Goal: Check status: Check status

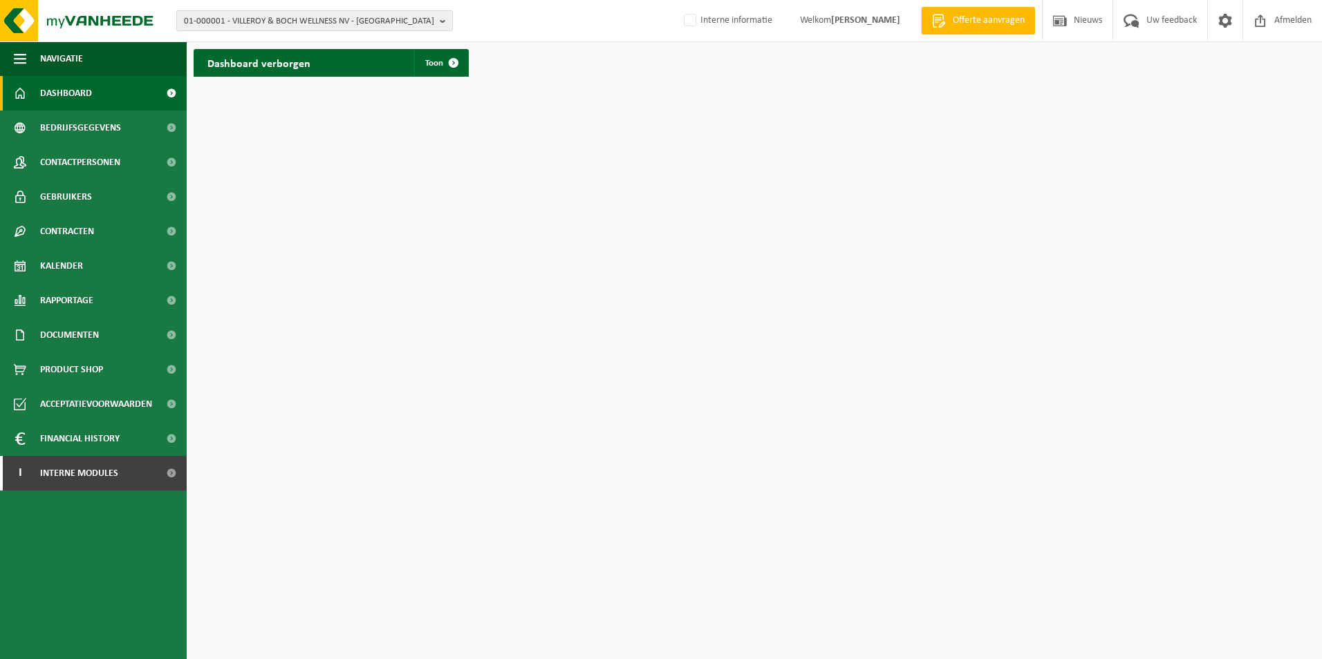
click at [253, 21] on span "01-000001 - VILLEROY & BOCH WELLNESS NV - [GEOGRAPHIC_DATA]" at bounding box center [309, 21] width 250 height 21
click at [250, 41] on input "text" at bounding box center [315, 43] width 270 height 17
type input "evonik"
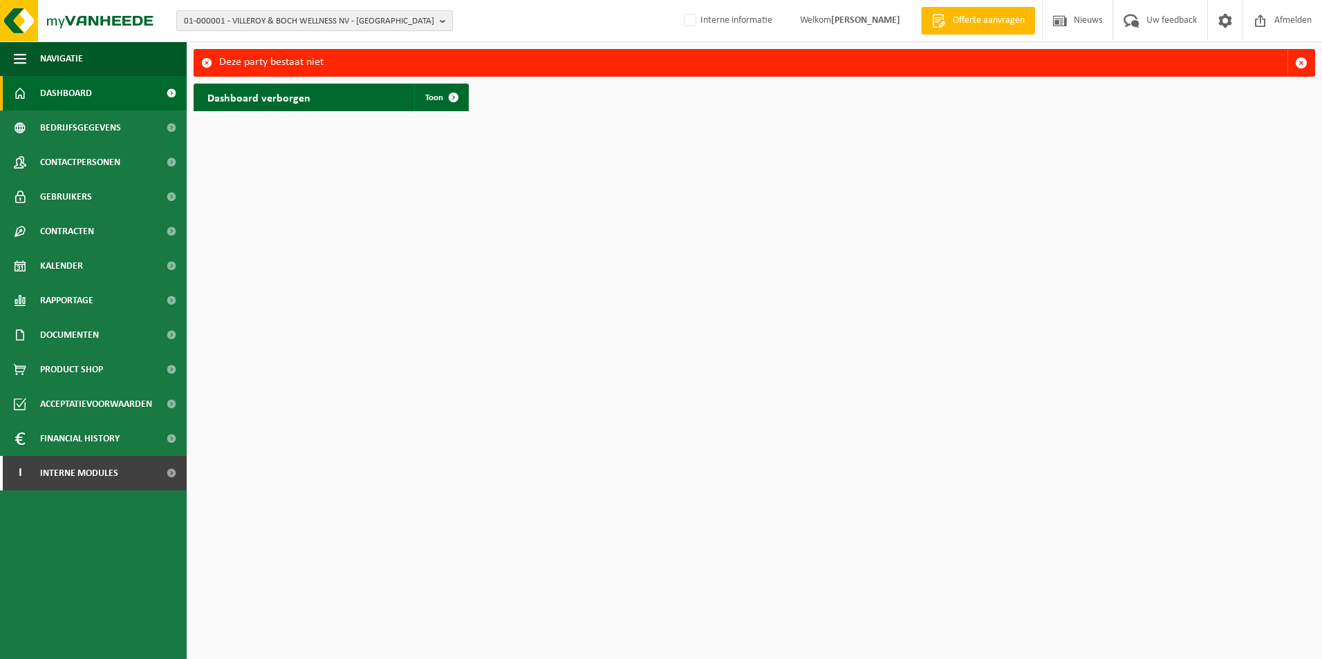
click at [241, 31] on div "01-000001 - VILLEROY & BOCH WELLNESS NV - ROESELARE 01-000001 - VILLEROY & BOCH…" at bounding box center [661, 21] width 1322 height 42
click at [246, 17] on span "01-000001 - VILLEROY & BOCH WELLNESS NV - ROESELARE" at bounding box center [309, 21] width 250 height 21
click at [252, 39] on input "text" at bounding box center [315, 43] width 270 height 17
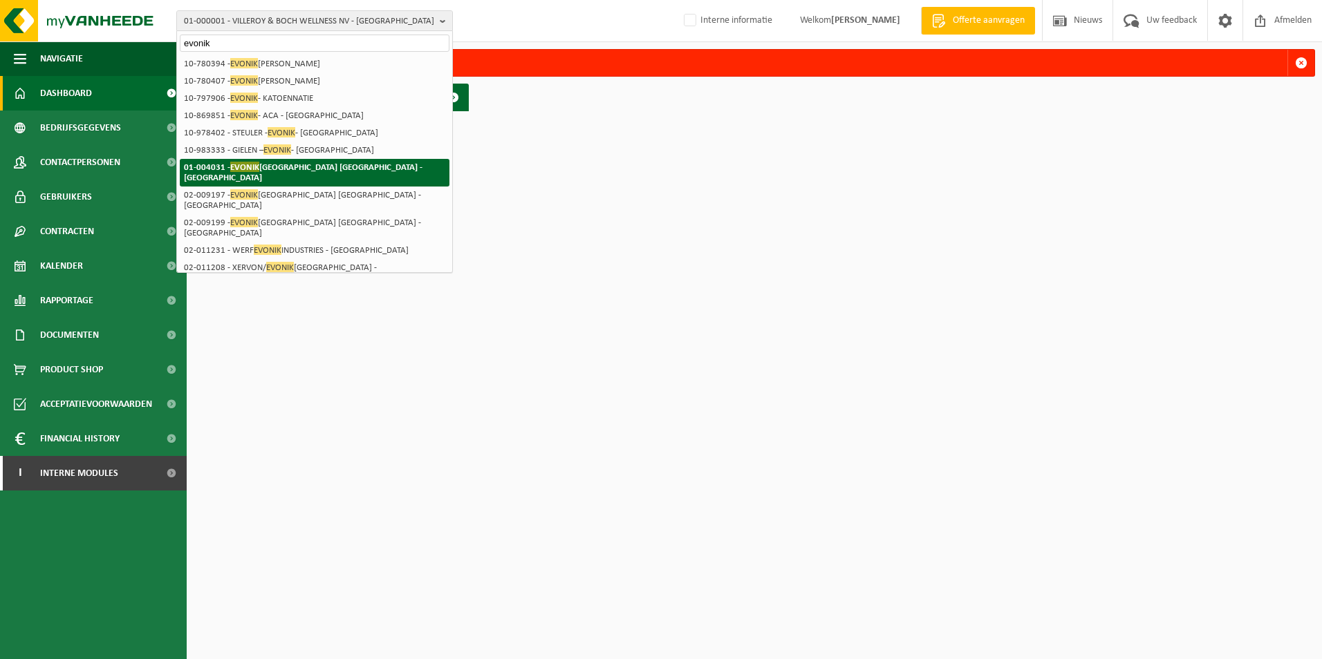
type input "evonik"
click at [357, 159] on li "01-004031 - EVONIK ANTWERPEN NV - ANTWERPEN" at bounding box center [315, 173] width 270 height 28
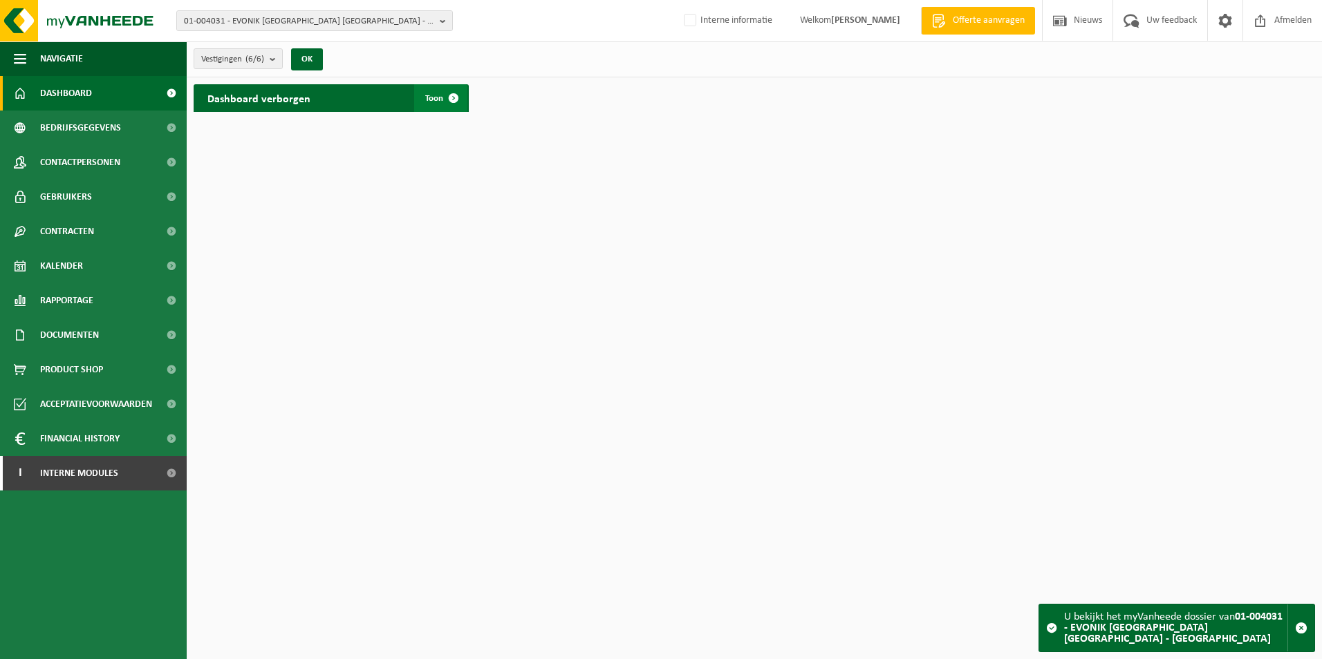
click at [444, 97] on span at bounding box center [454, 98] width 28 height 28
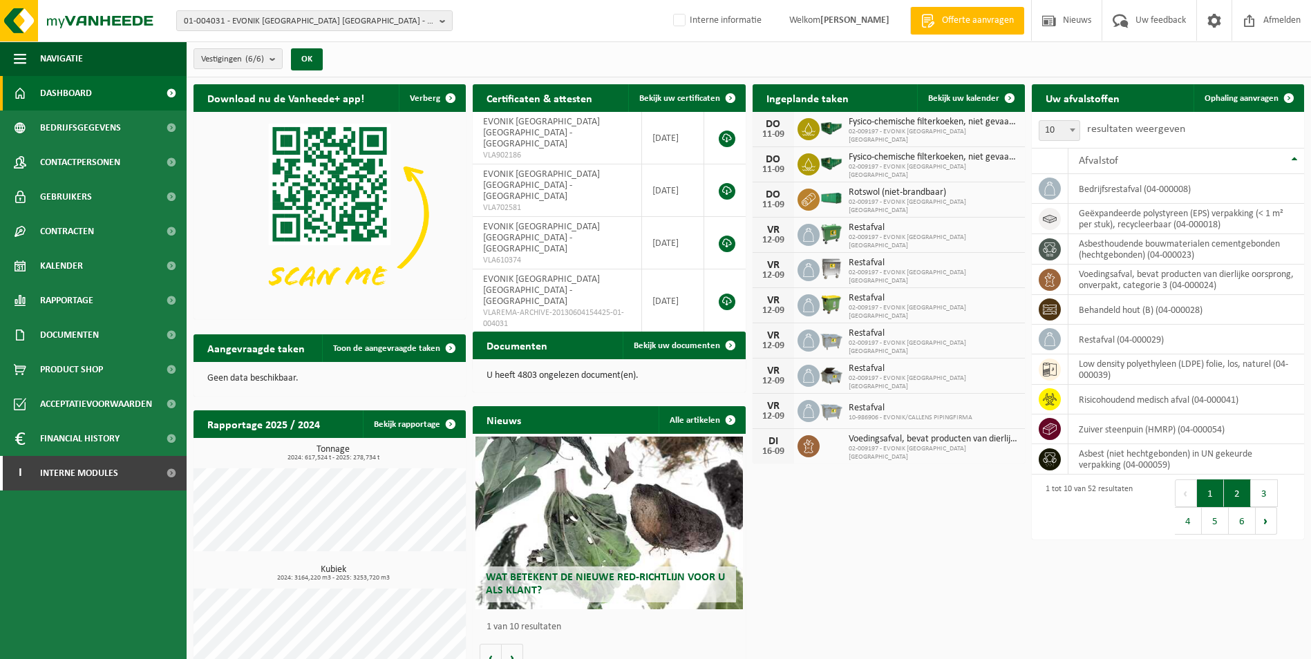
click at [1230, 494] on button "2" at bounding box center [1237, 494] width 27 height 28
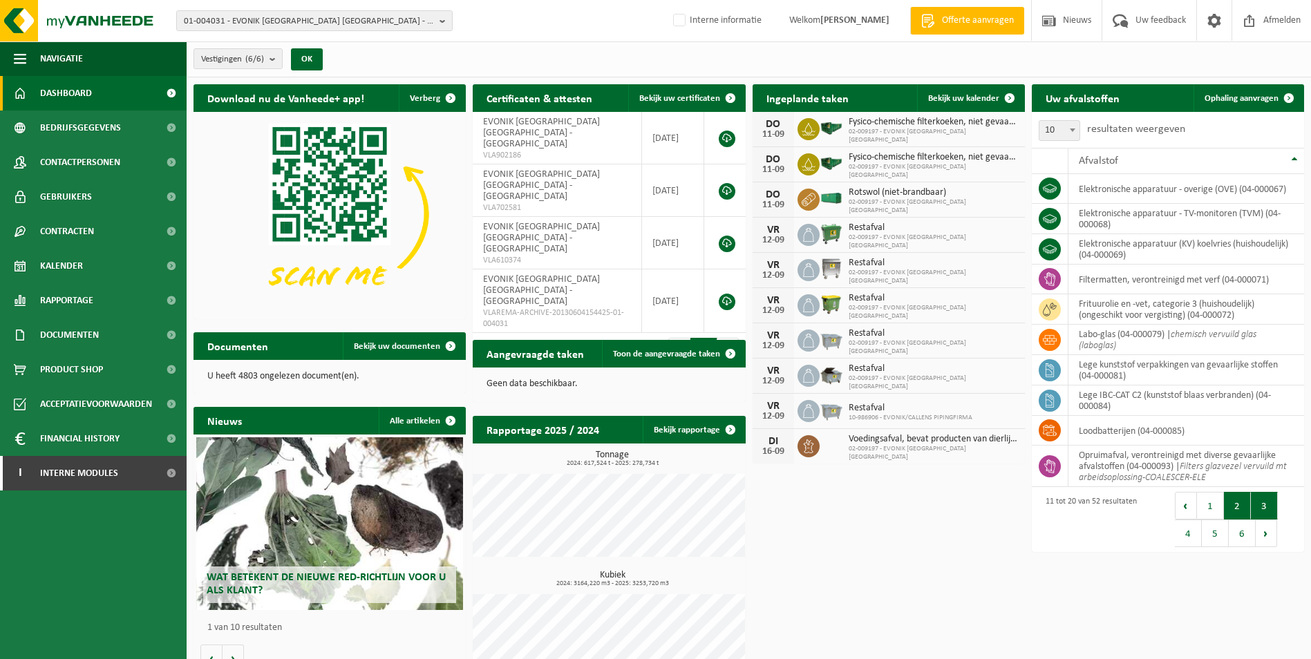
click at [1264, 501] on button "3" at bounding box center [1264, 506] width 27 height 28
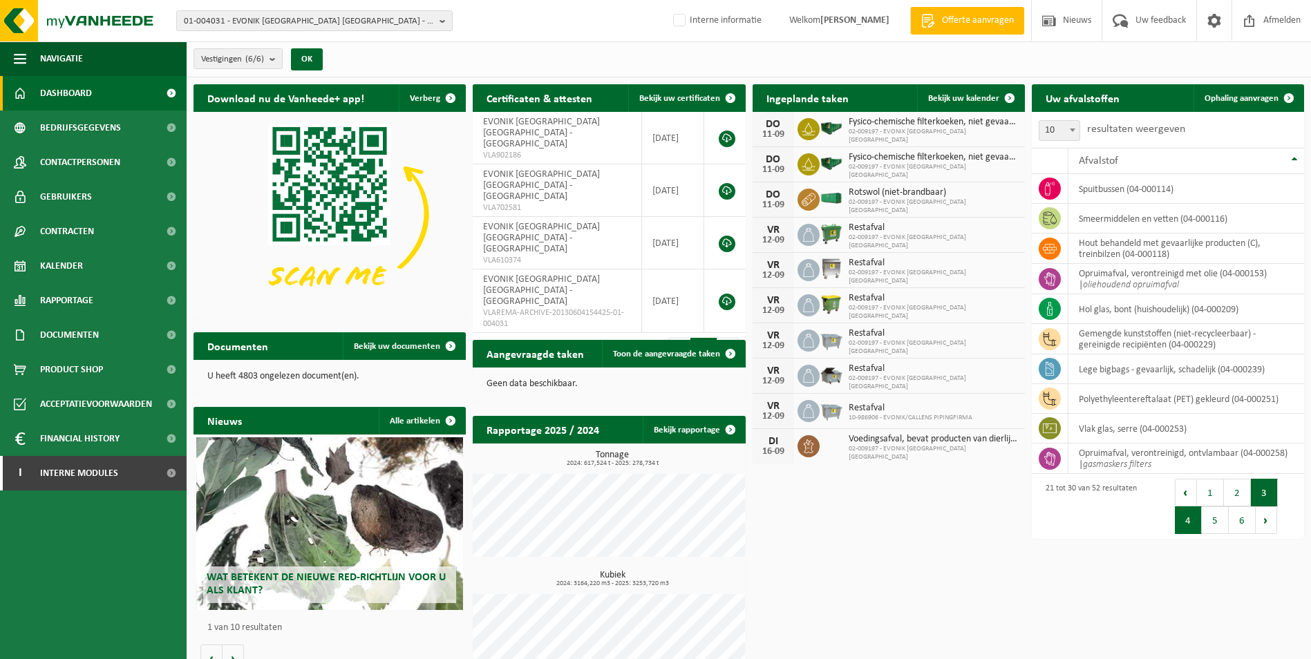
click at [1194, 525] on button "4" at bounding box center [1188, 521] width 27 height 28
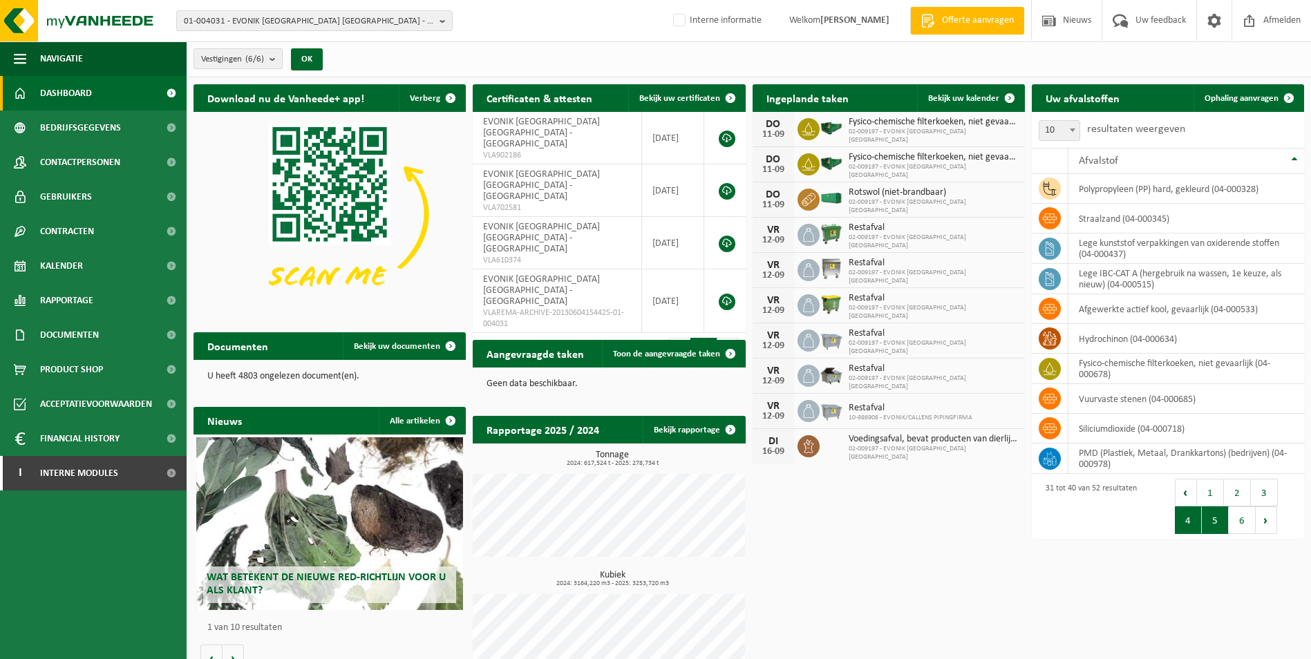
click at [1214, 528] on button "5" at bounding box center [1215, 521] width 27 height 28
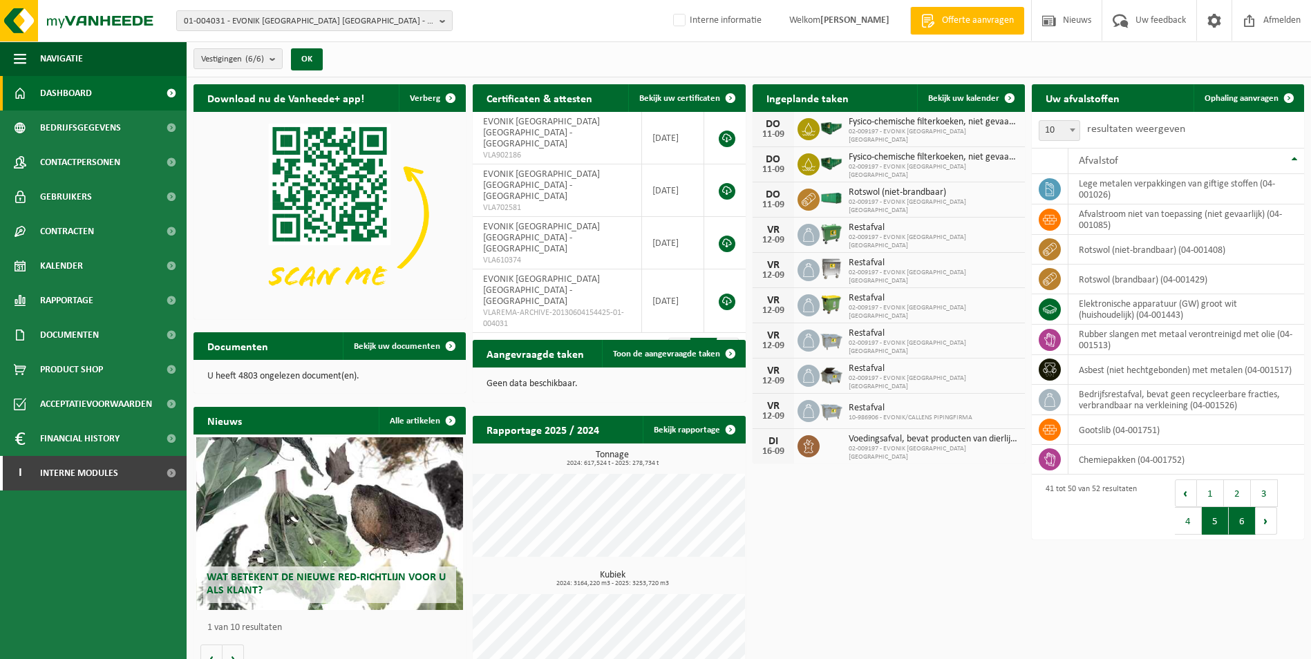
click at [1237, 527] on button "6" at bounding box center [1242, 521] width 27 height 28
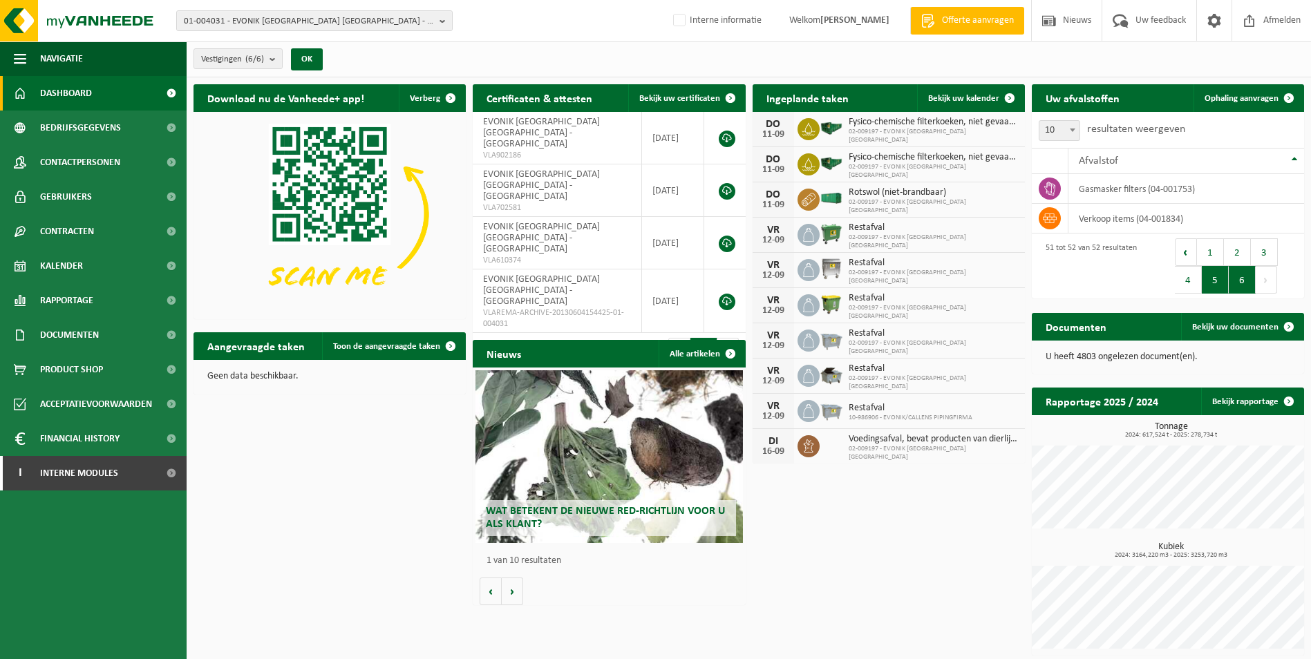
click at [1215, 289] on button "5" at bounding box center [1215, 280] width 27 height 28
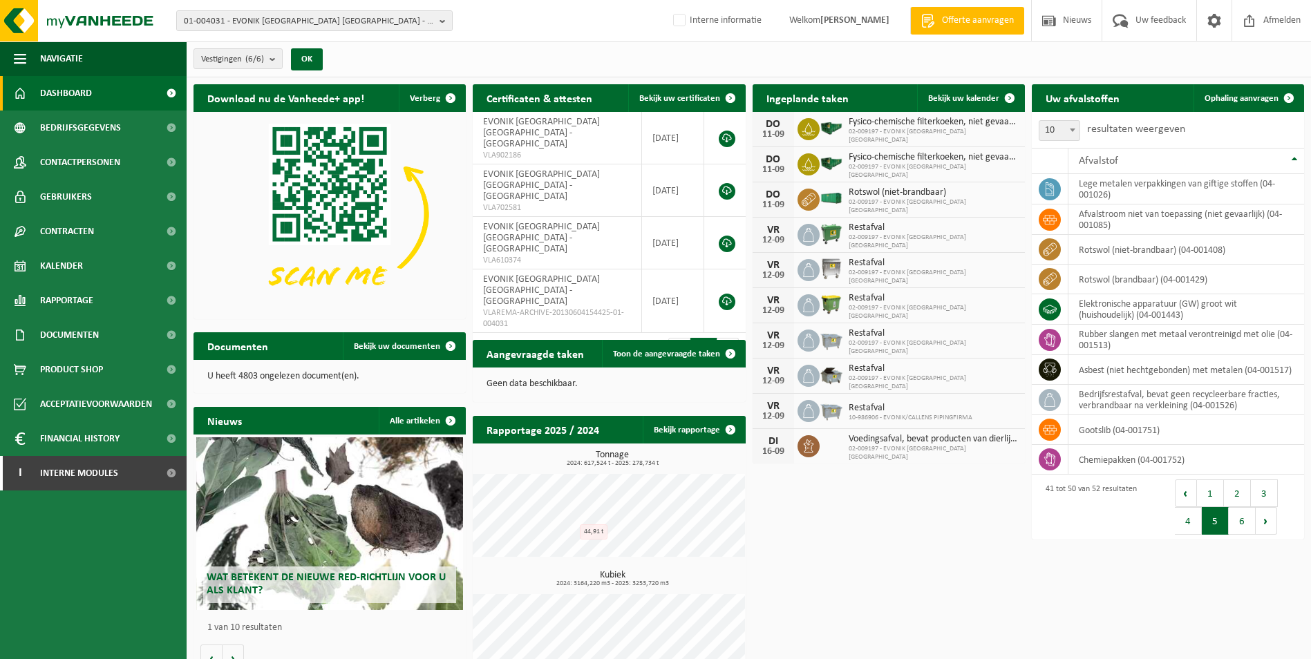
click at [887, 567] on div "Download nu de Vanheede+ app! Verberg Certificaten & attesten Bekijk uw certifi…" at bounding box center [749, 384] width 1118 height 614
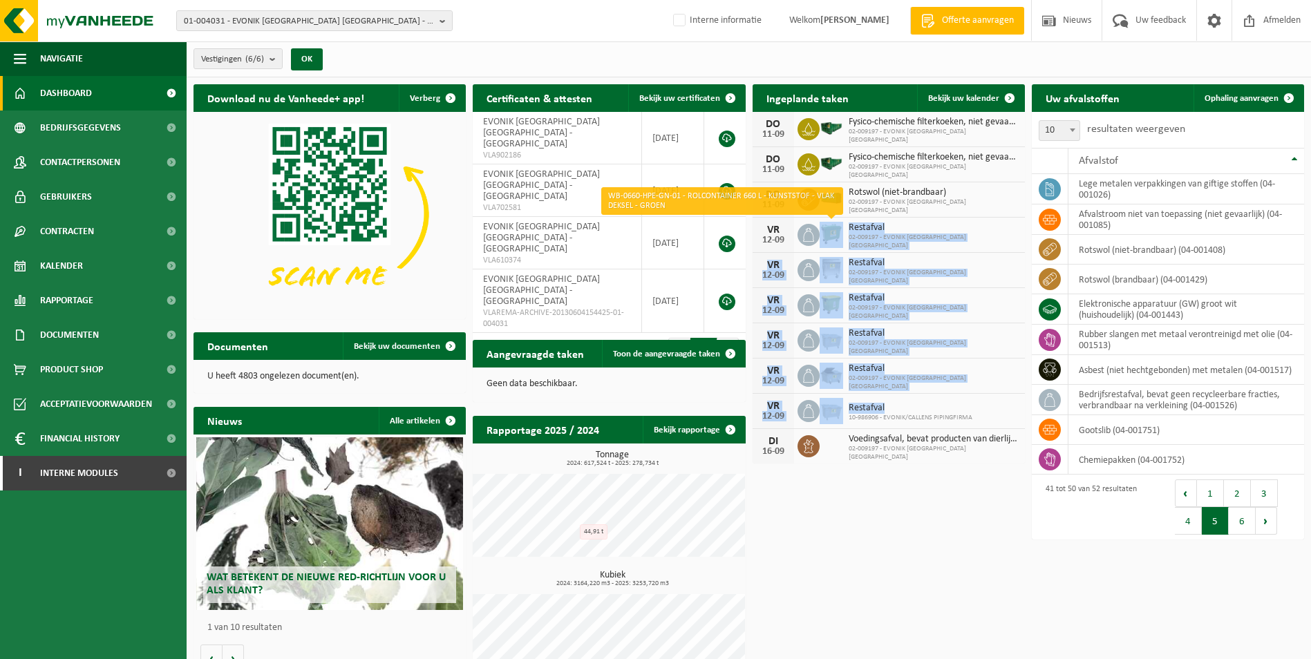
drag, startPoint x: 885, startPoint y: 404, endPoint x: 820, endPoint y: 220, distance: 195.4
click at [820, 220] on div "DO 11-09 Fysico-chemische filterkoeken, niet gevaarlijk 02-009197 - EVONIK ANTW…" at bounding box center [889, 288] width 272 height 352
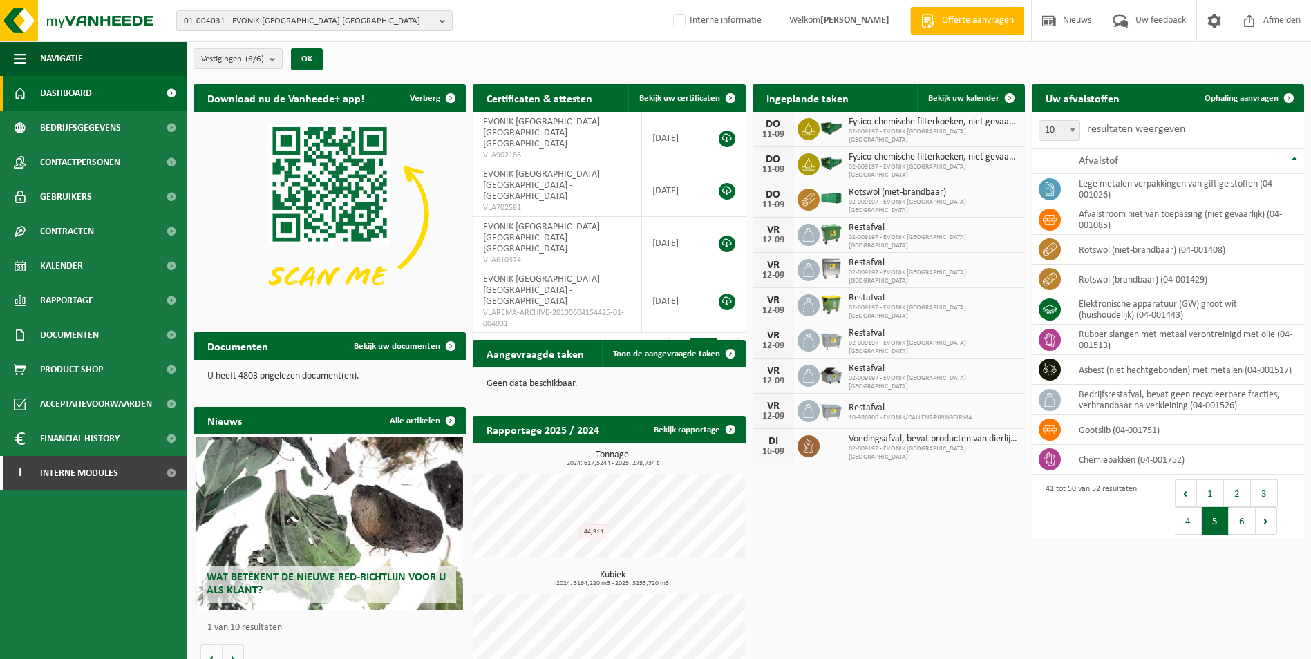
click at [921, 561] on div "Download nu de Vanheede+ app! Verberg Certificaten & attesten Bekijk uw certifi…" at bounding box center [749, 384] width 1118 height 614
click at [950, 531] on div "Download nu de Vanheede+ app! Verberg Certificaten & attesten Bekijk uw certifi…" at bounding box center [749, 384] width 1118 height 614
